Goal: Transaction & Acquisition: Book appointment/travel/reservation

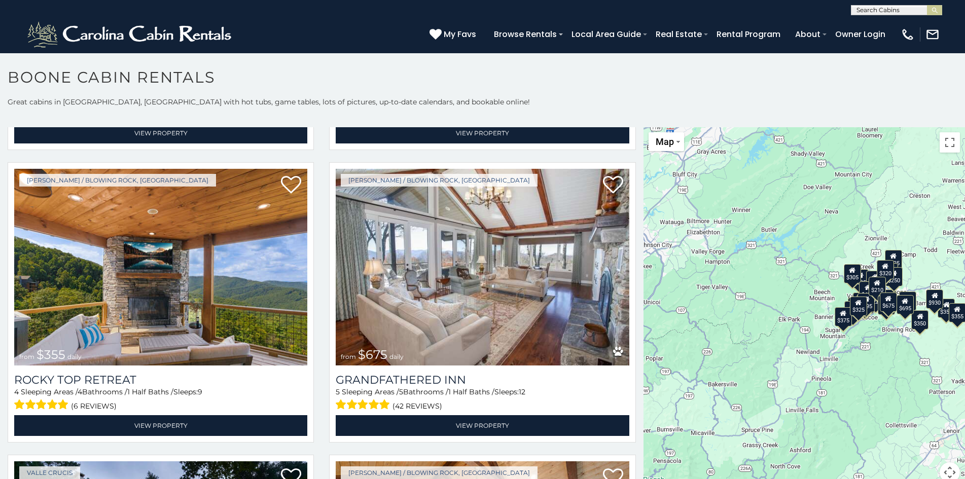
scroll to position [10, 0]
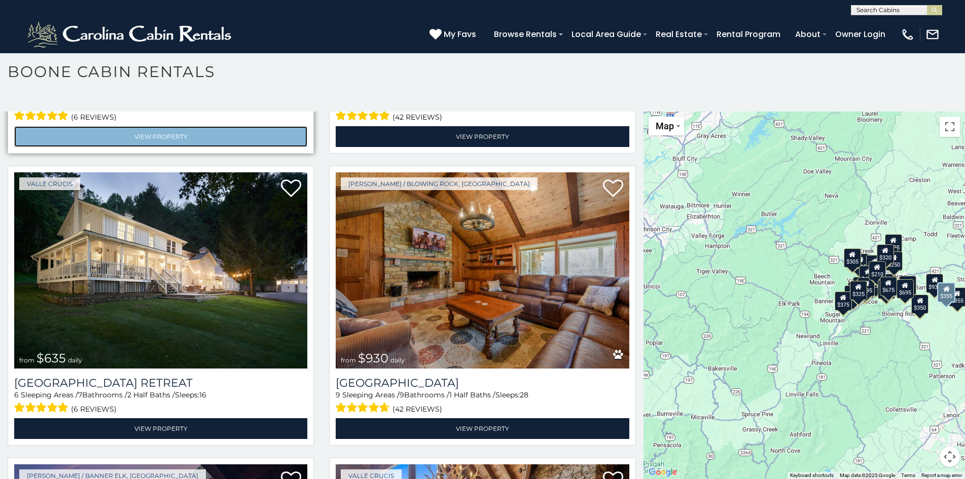
click at [86, 126] on link "View Property" at bounding box center [160, 136] width 293 height 21
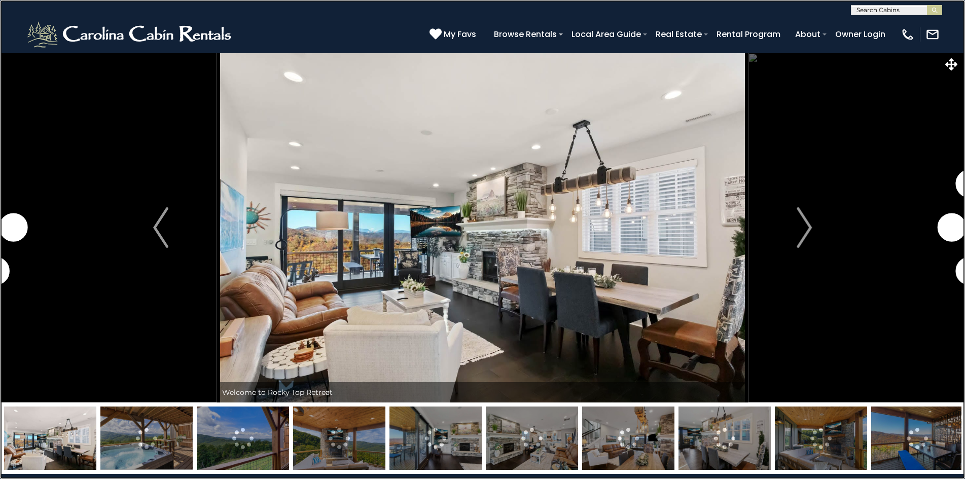
click at [52, 171] on link at bounding box center [482, 239] width 965 height 479
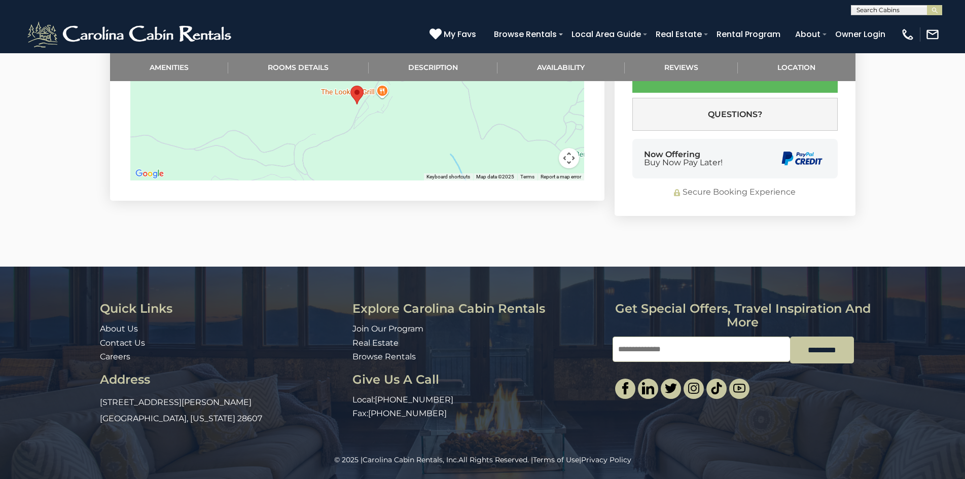
scroll to position [3081, 0]
